Goal: Task Accomplishment & Management: Use online tool/utility

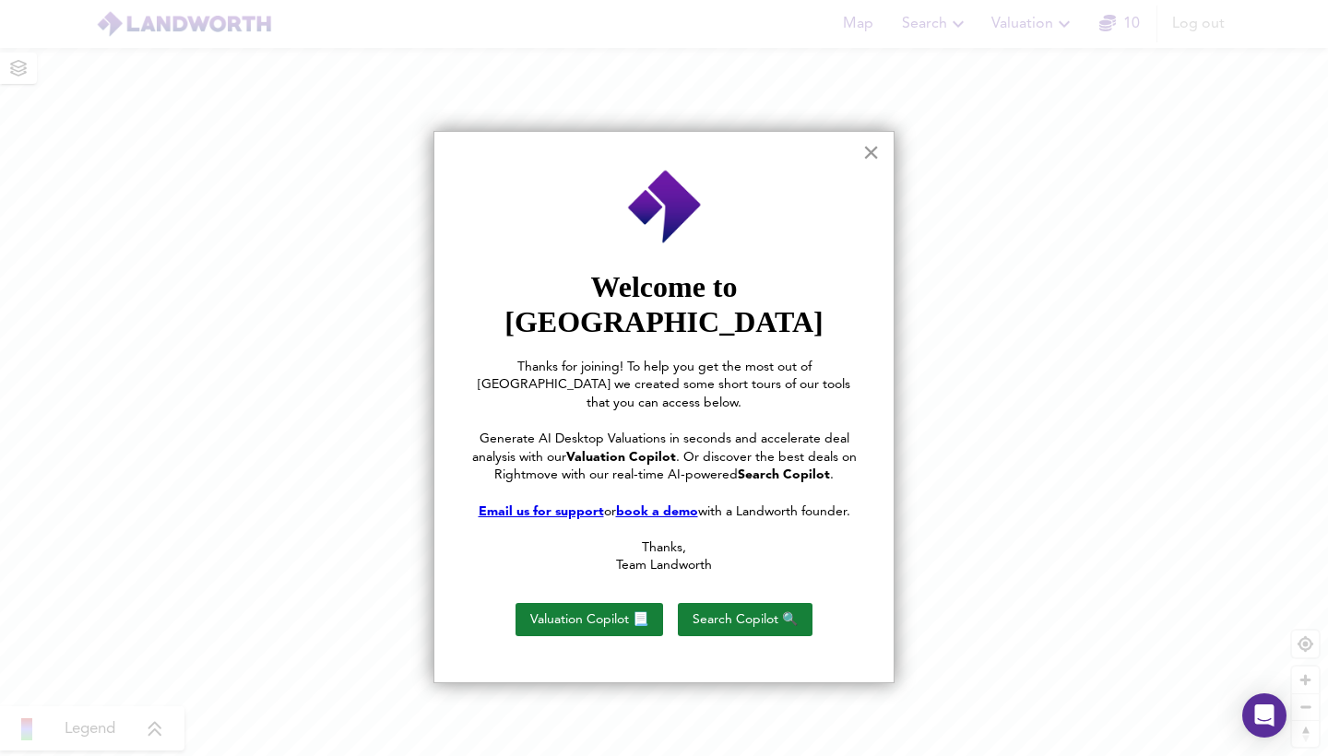
click at [868, 155] on button "×" at bounding box center [871, 152] width 18 height 30
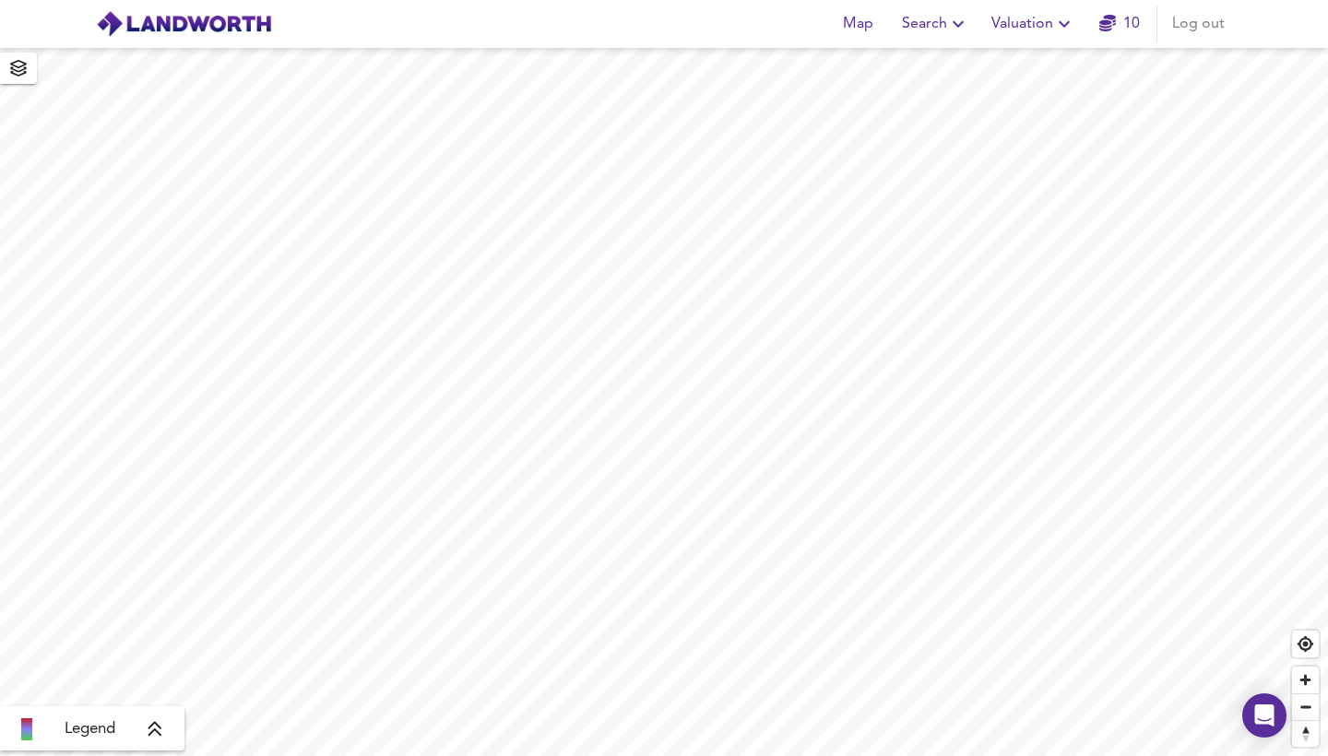
click at [1017, 17] on span "Valuation" at bounding box center [1033, 24] width 84 height 26
click at [1014, 77] on li "New Valuation Report" at bounding box center [1033, 66] width 220 height 33
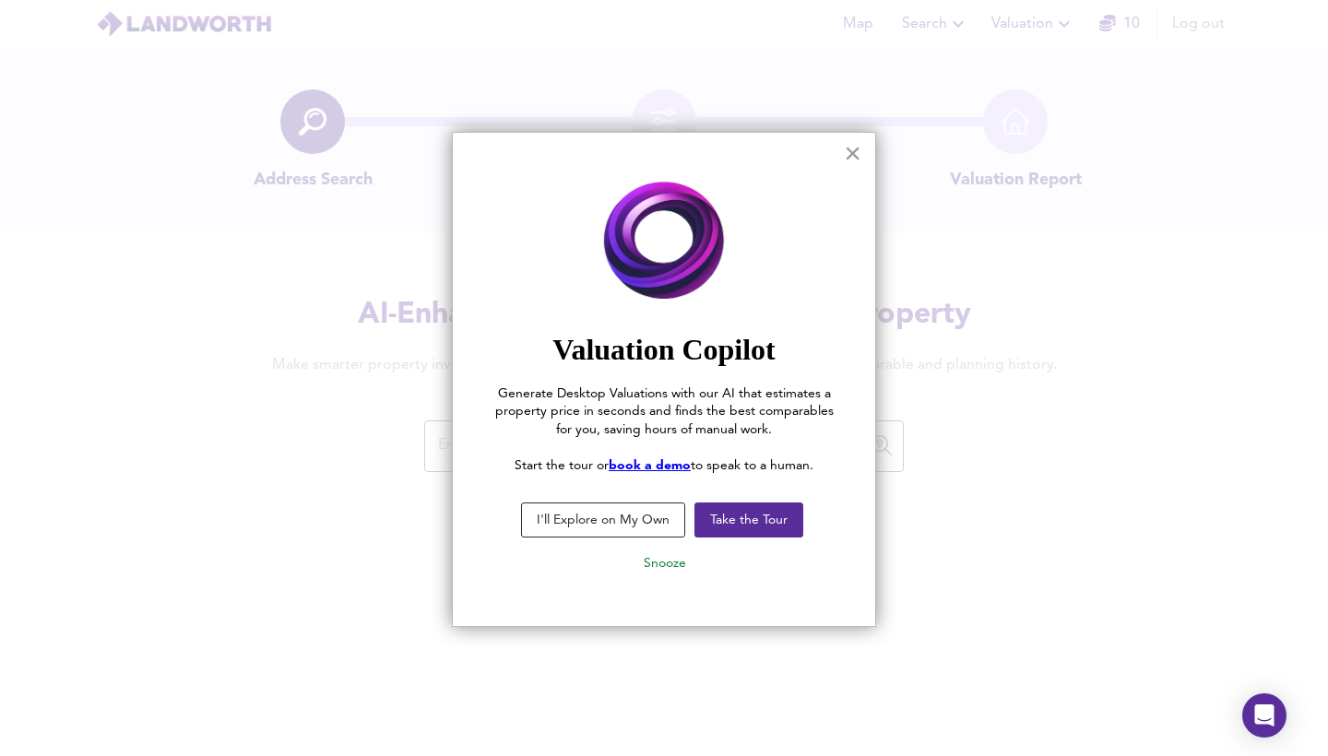
click at [857, 156] on button "×" at bounding box center [853, 153] width 18 height 30
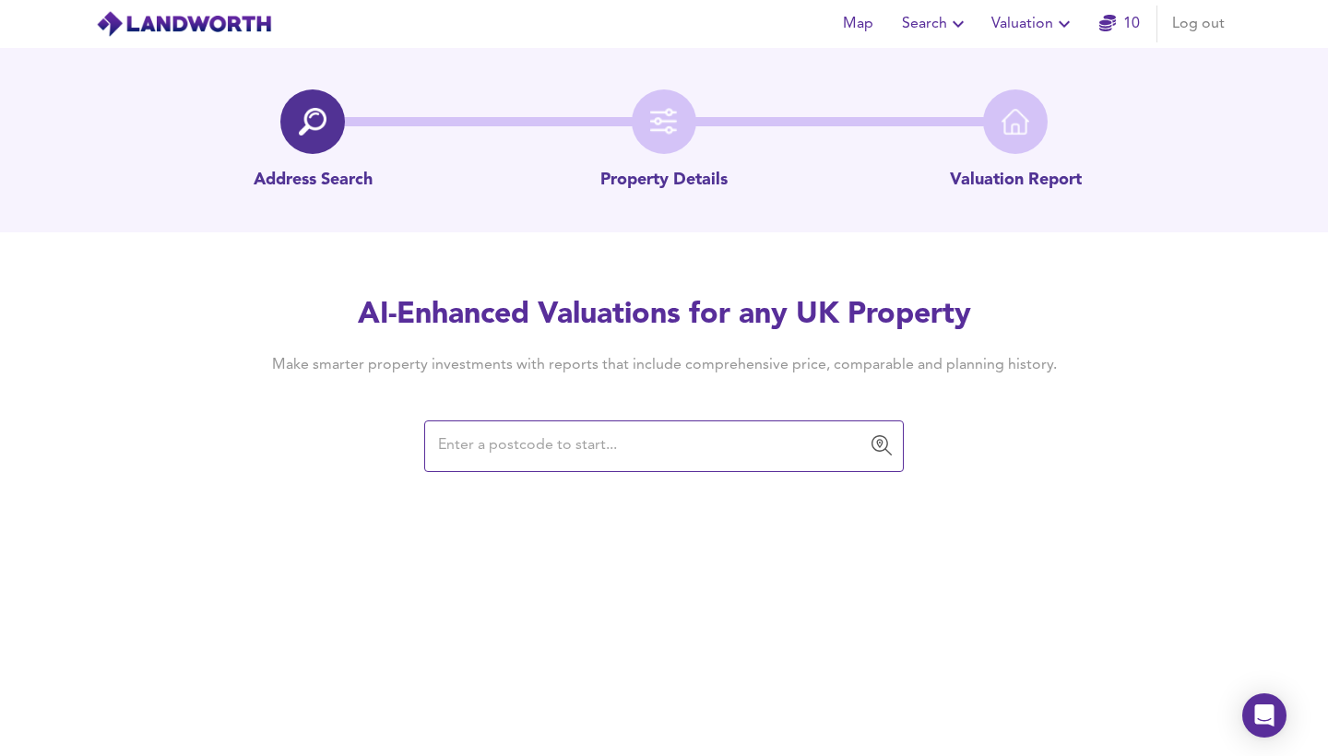
click at [561, 460] on input "text" at bounding box center [649, 446] width 435 height 35
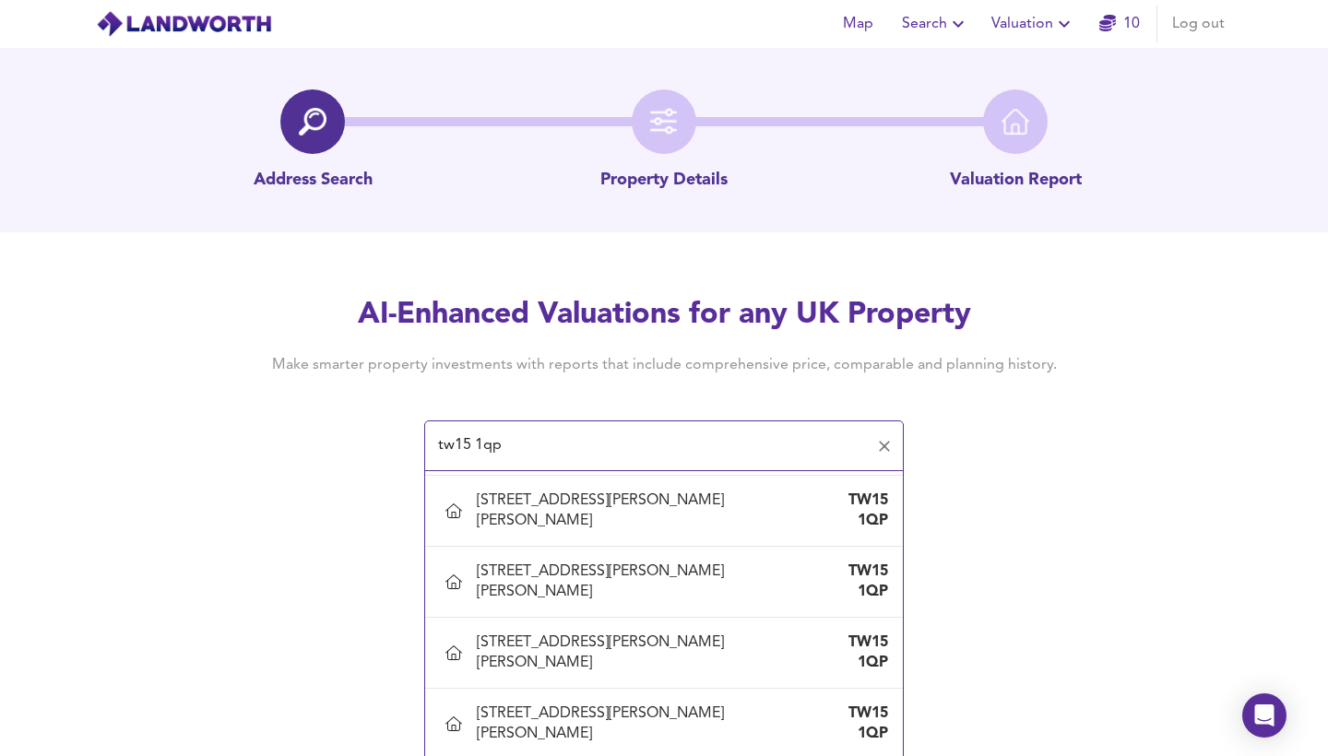
scroll to position [1678, 0]
type input "[STREET_ADDRESS][PERSON_NAME][PERSON_NAME]"
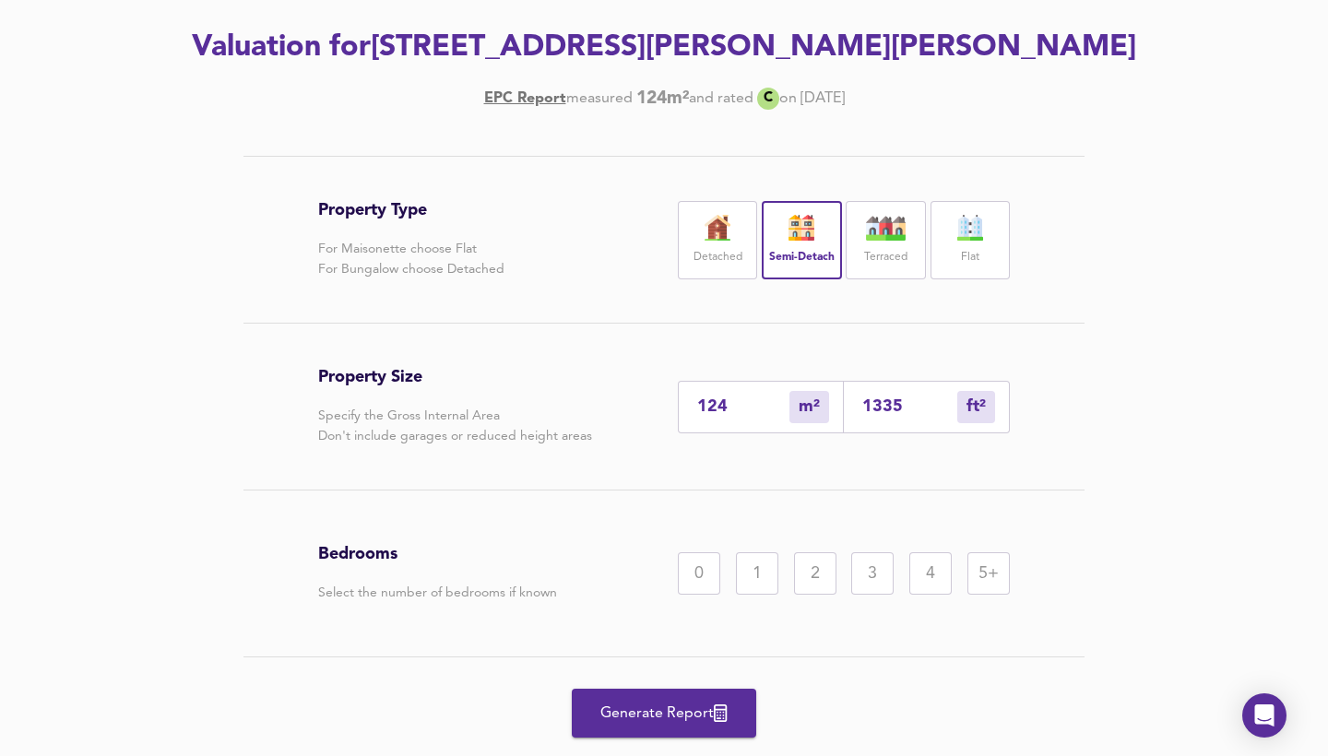
scroll to position [252, 0]
click at [974, 573] on div "5+" at bounding box center [988, 572] width 42 height 42
click at [702, 706] on span "Generate Report" at bounding box center [664, 713] width 148 height 26
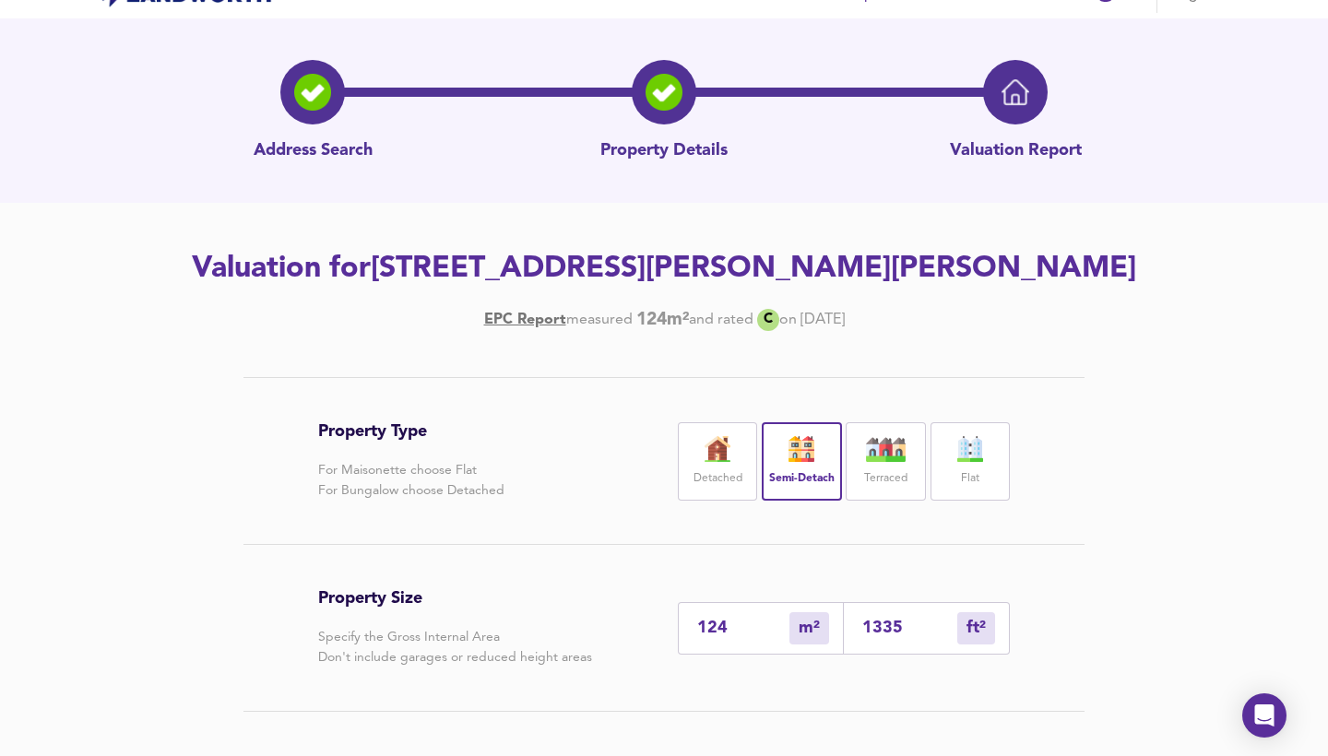
scroll to position [0, 0]
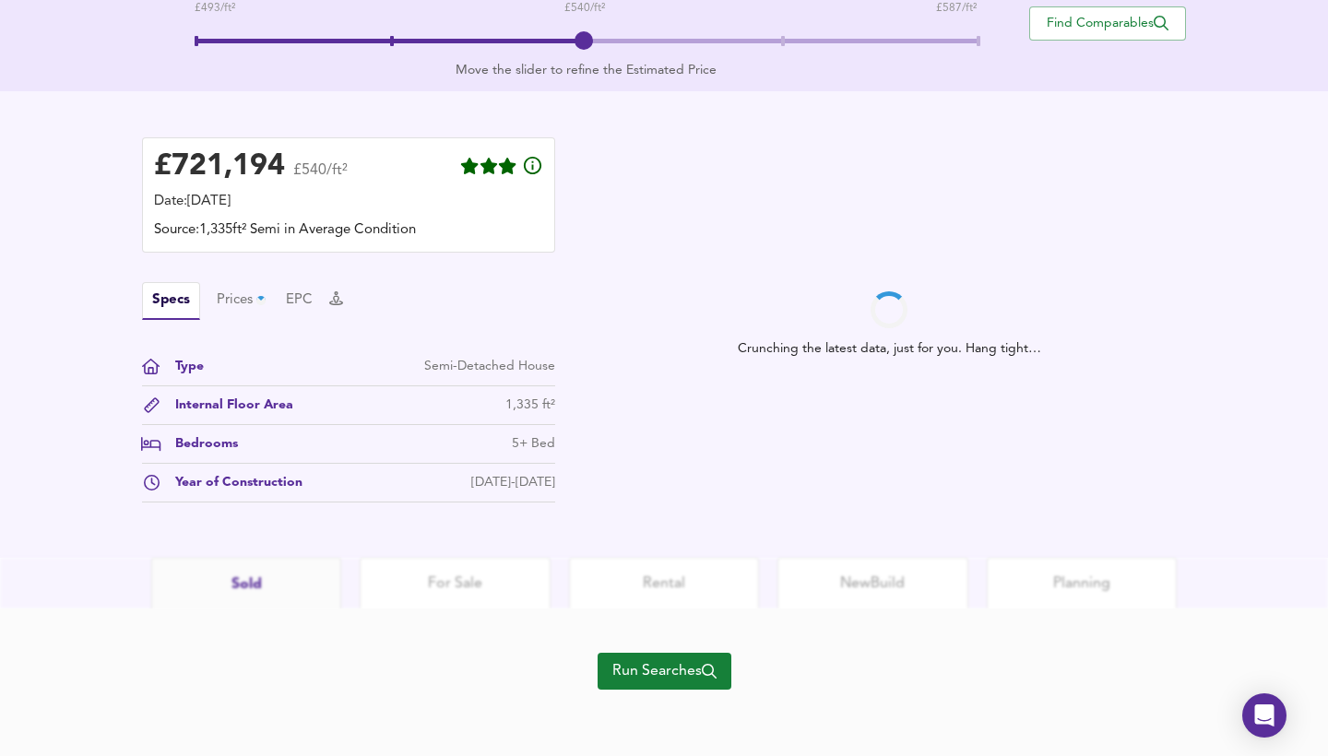
click at [632, 673] on span "Run Searches" at bounding box center [664, 671] width 104 height 26
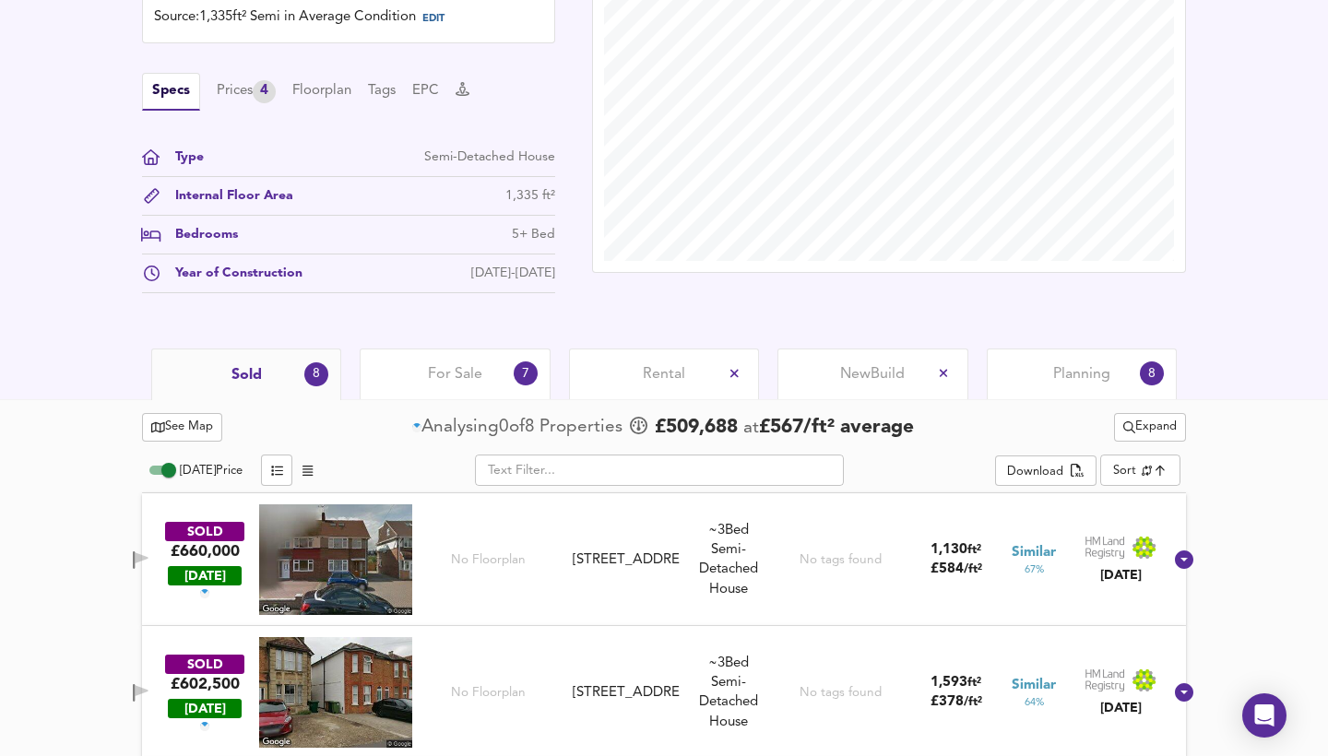
scroll to position [588, 0]
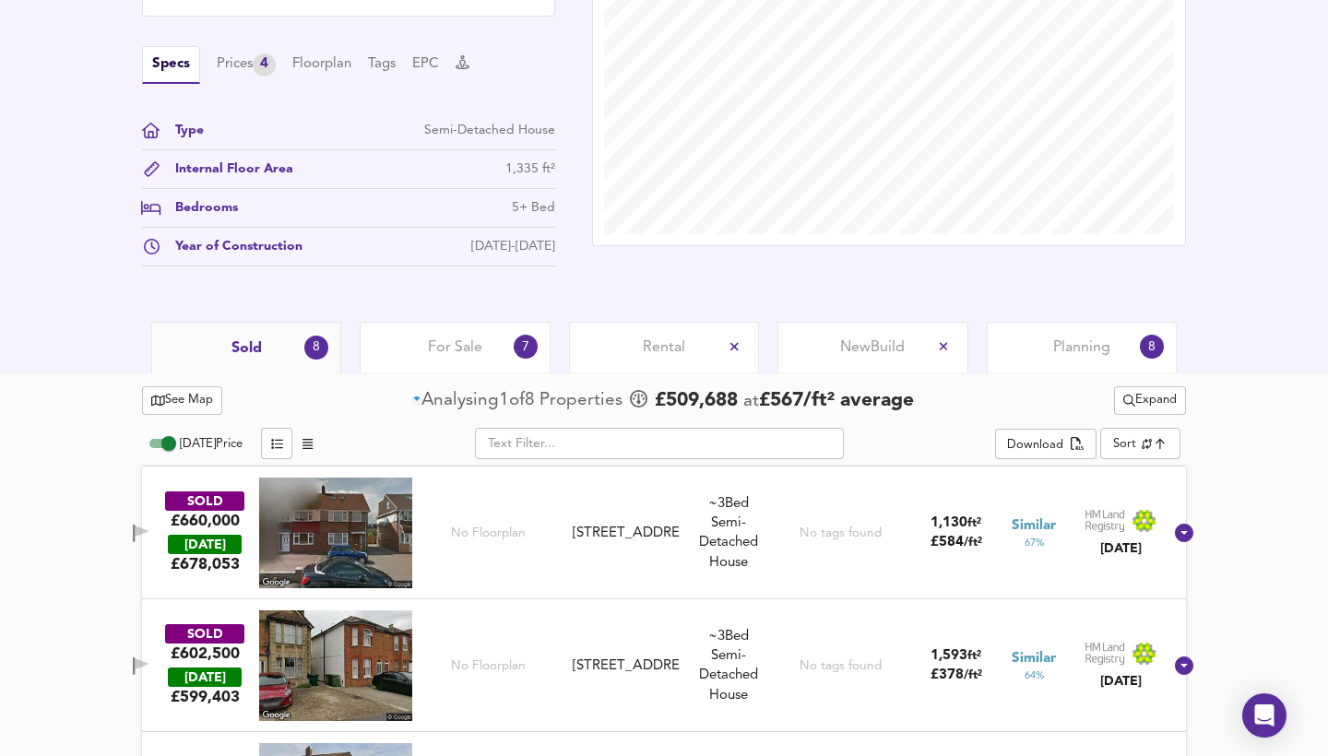
click at [354, 515] on img at bounding box center [335, 533] width 153 height 111
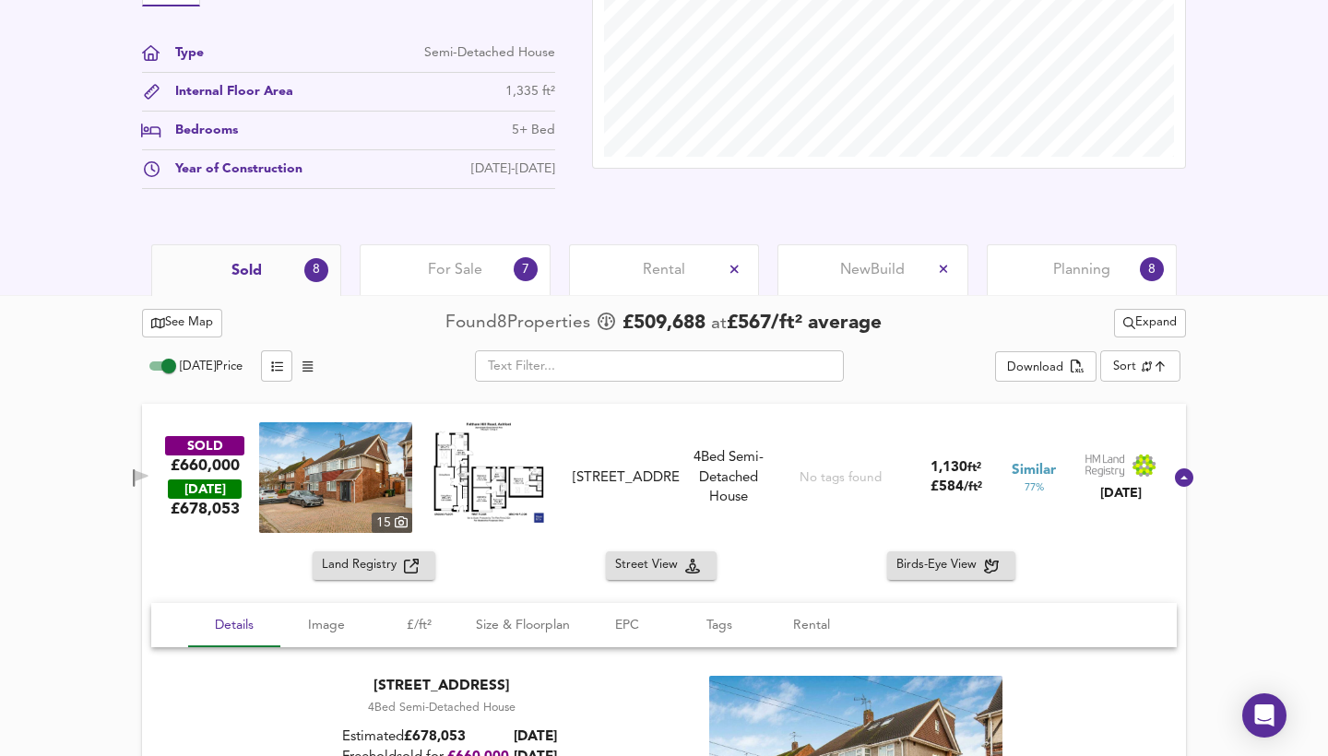
scroll to position [667, 0]
click at [367, 565] on span "Land Registry" at bounding box center [363, 564] width 82 height 21
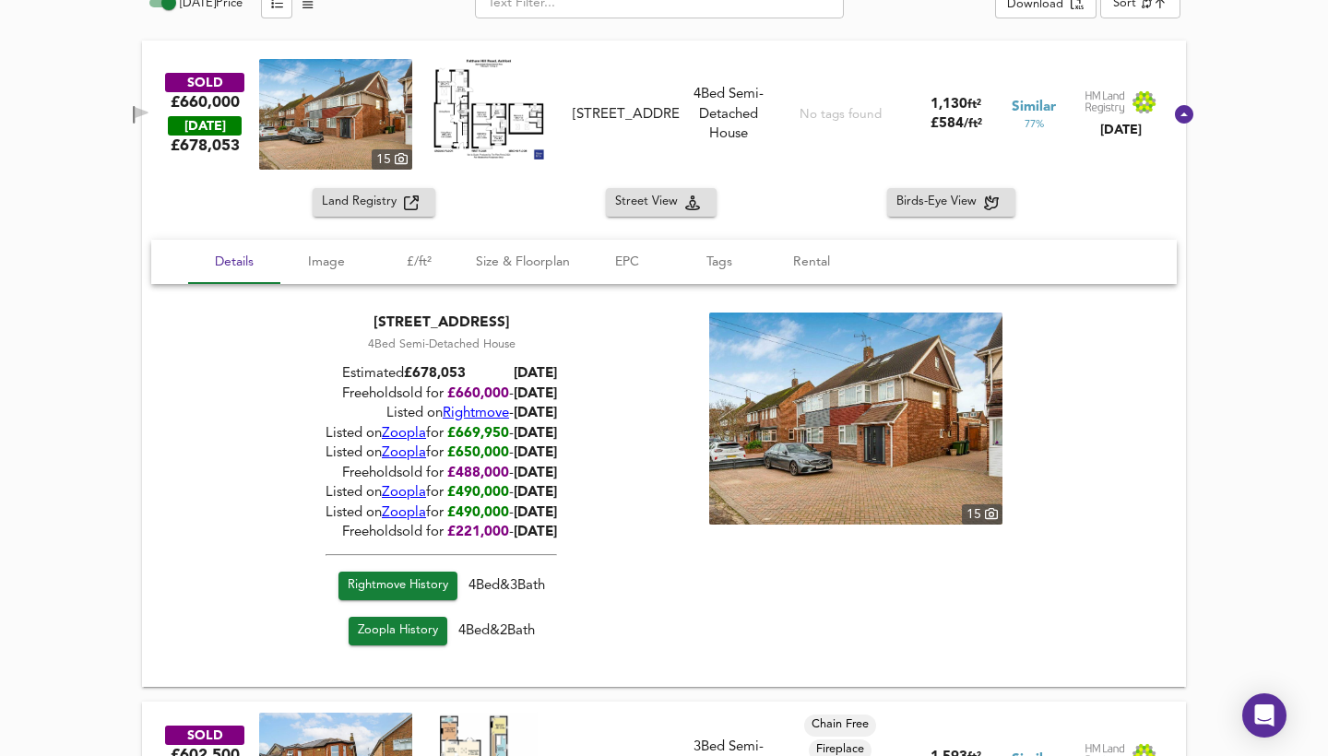
scroll to position [1033, 0]
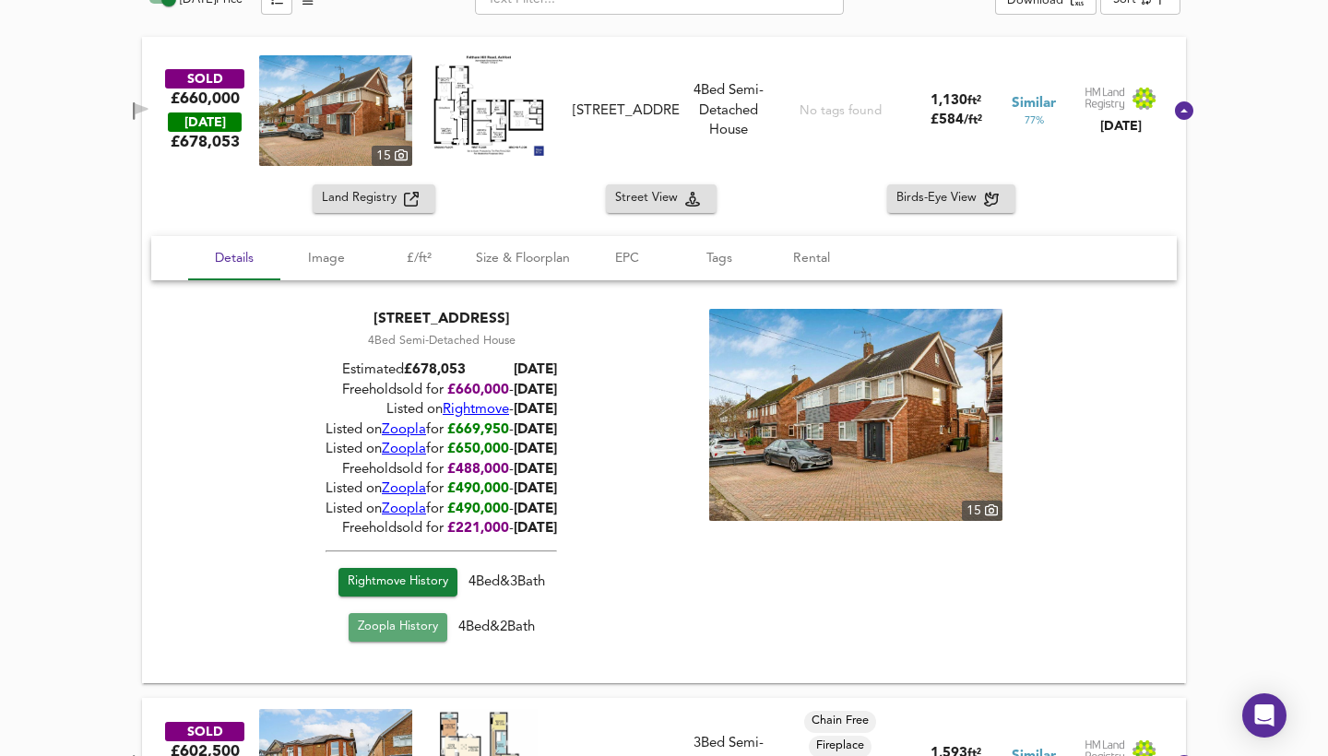
click at [410, 631] on span "Zoopla History" at bounding box center [398, 627] width 80 height 21
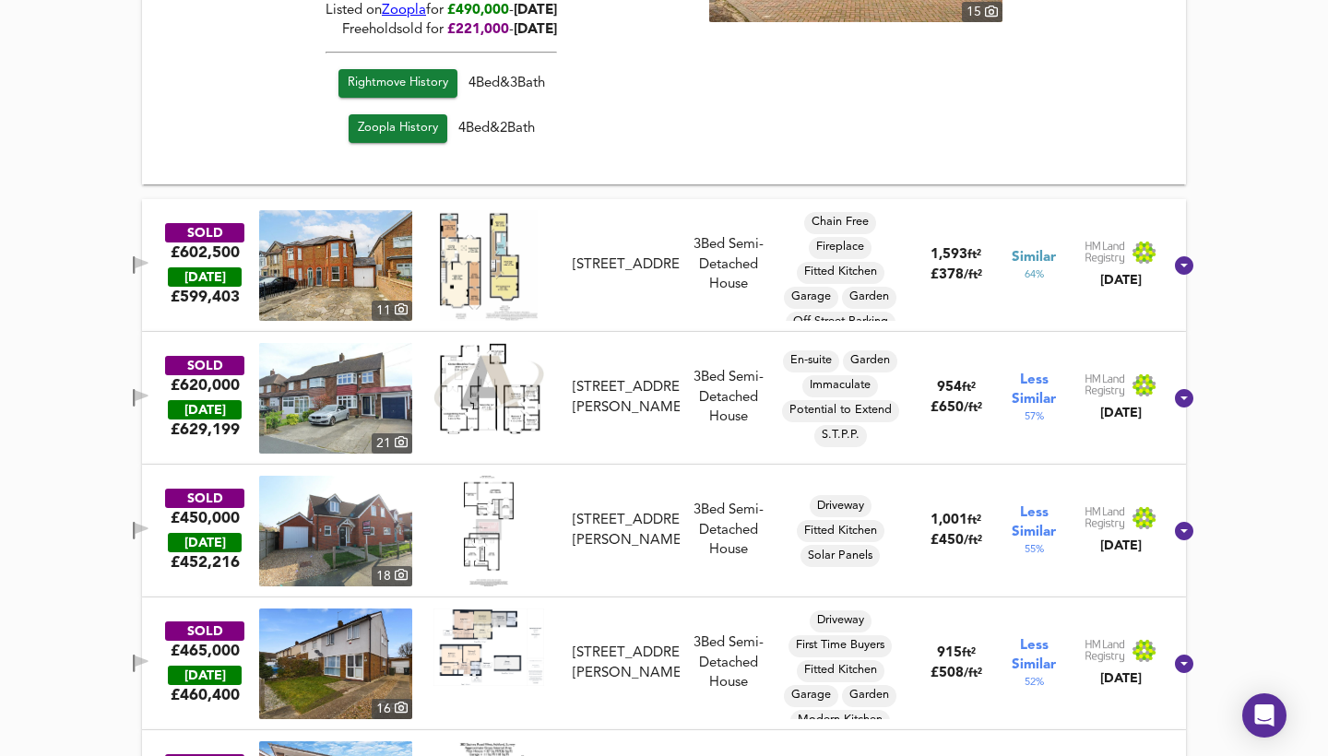
scroll to position [1543, 0]
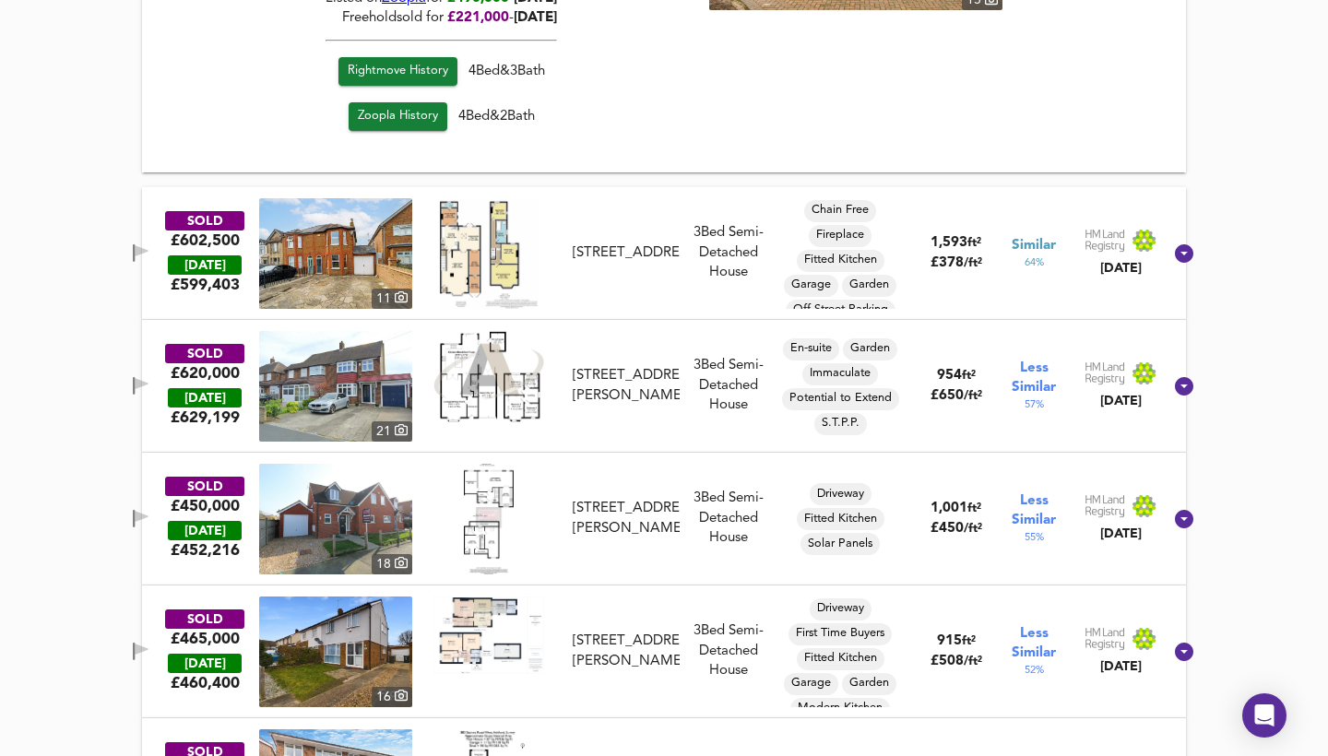
click at [396, 206] on img at bounding box center [335, 253] width 153 height 111
click at [372, 493] on img at bounding box center [335, 519] width 153 height 111
